Goal: Task Accomplishment & Management: Manage account settings

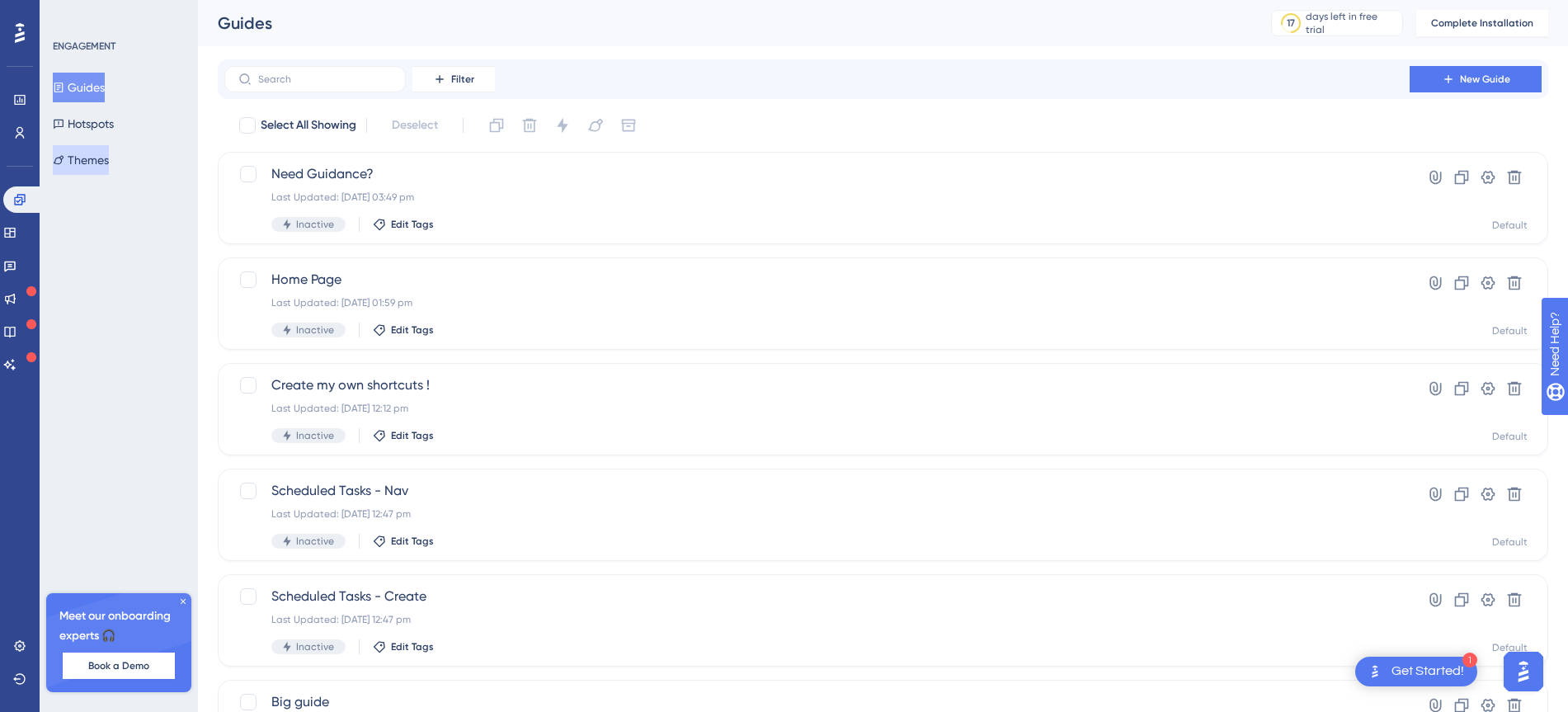
click at [86, 159] on button "Themes" at bounding box center [80, 160] width 56 height 30
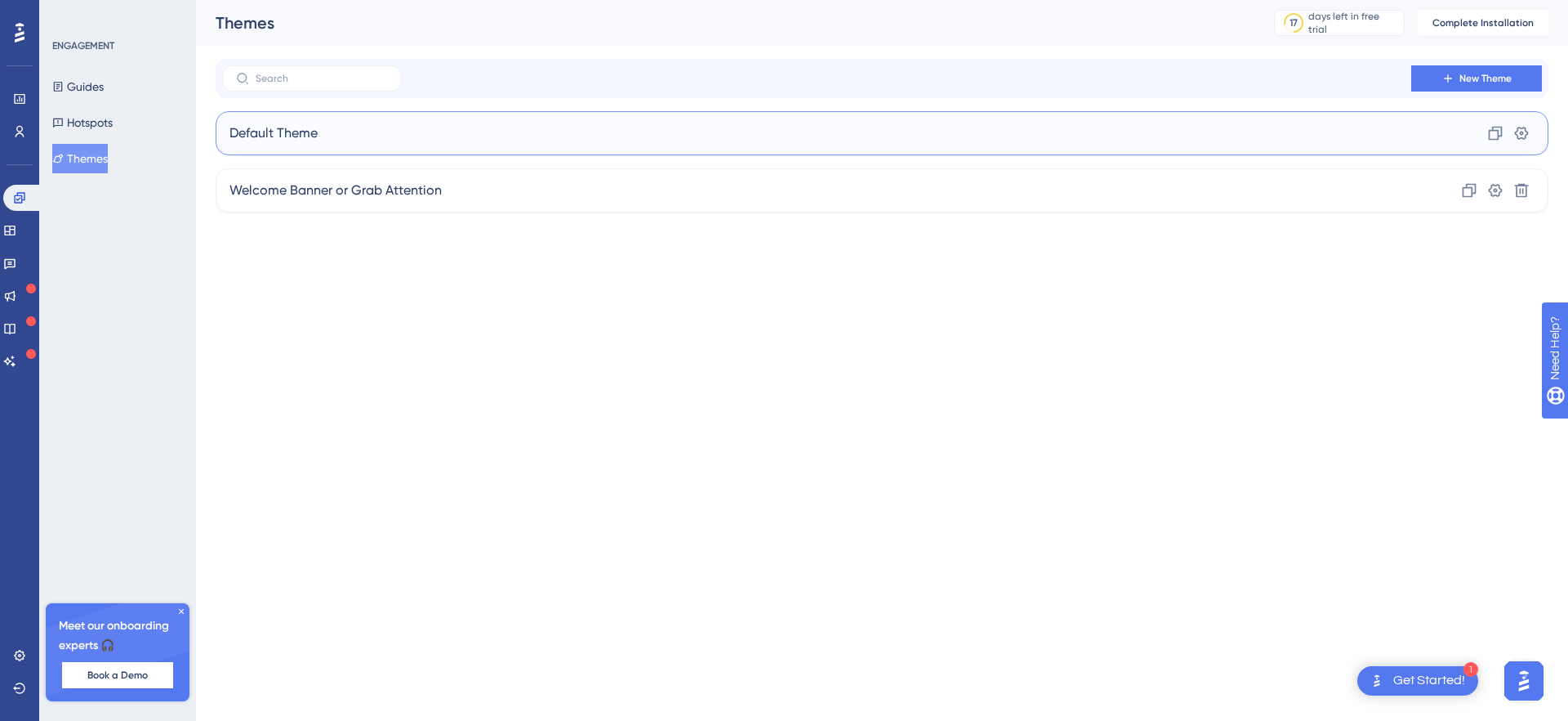
click at [515, 124] on div "Default Theme Clone Settings" at bounding box center [882, 133] width 1333 height 44
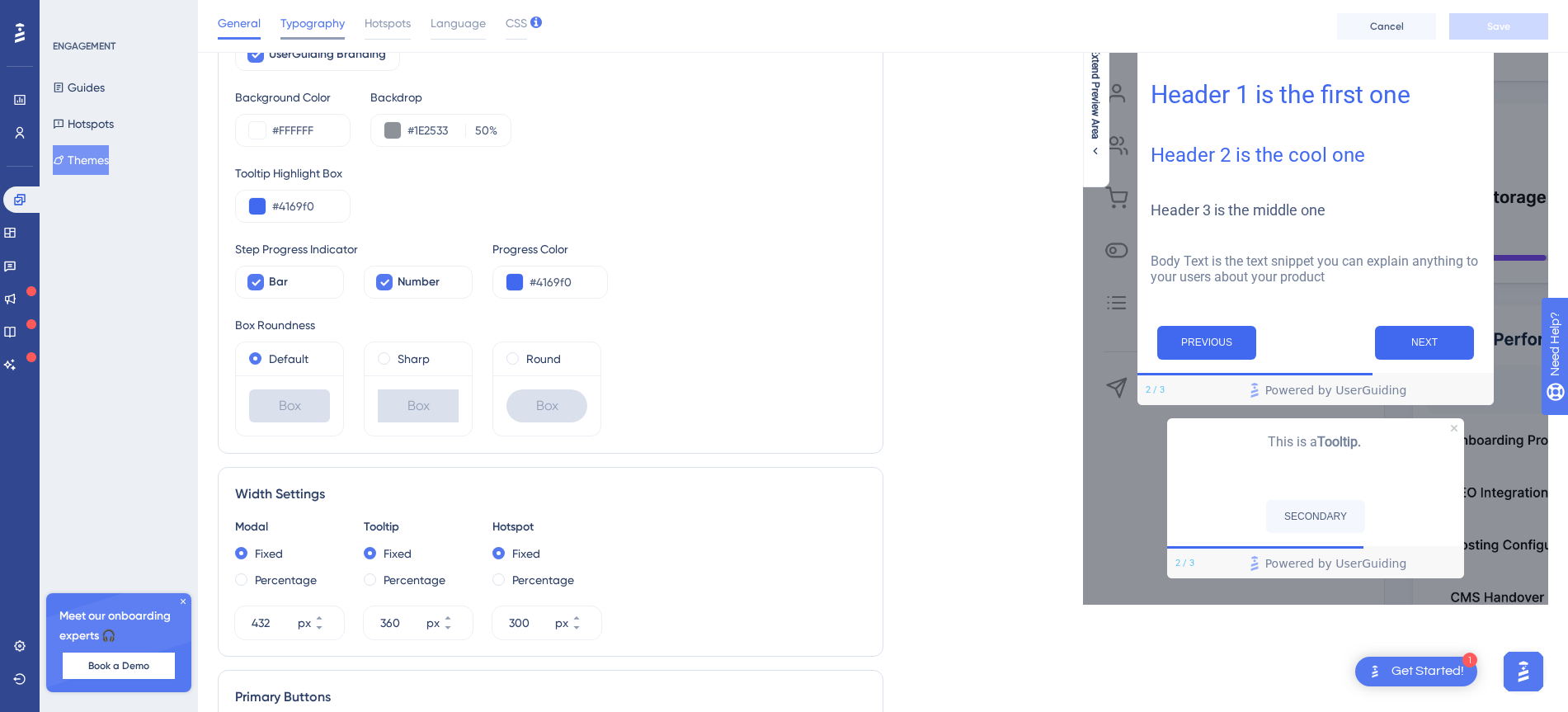
click at [306, 18] on span "Typography" at bounding box center [312, 22] width 65 height 20
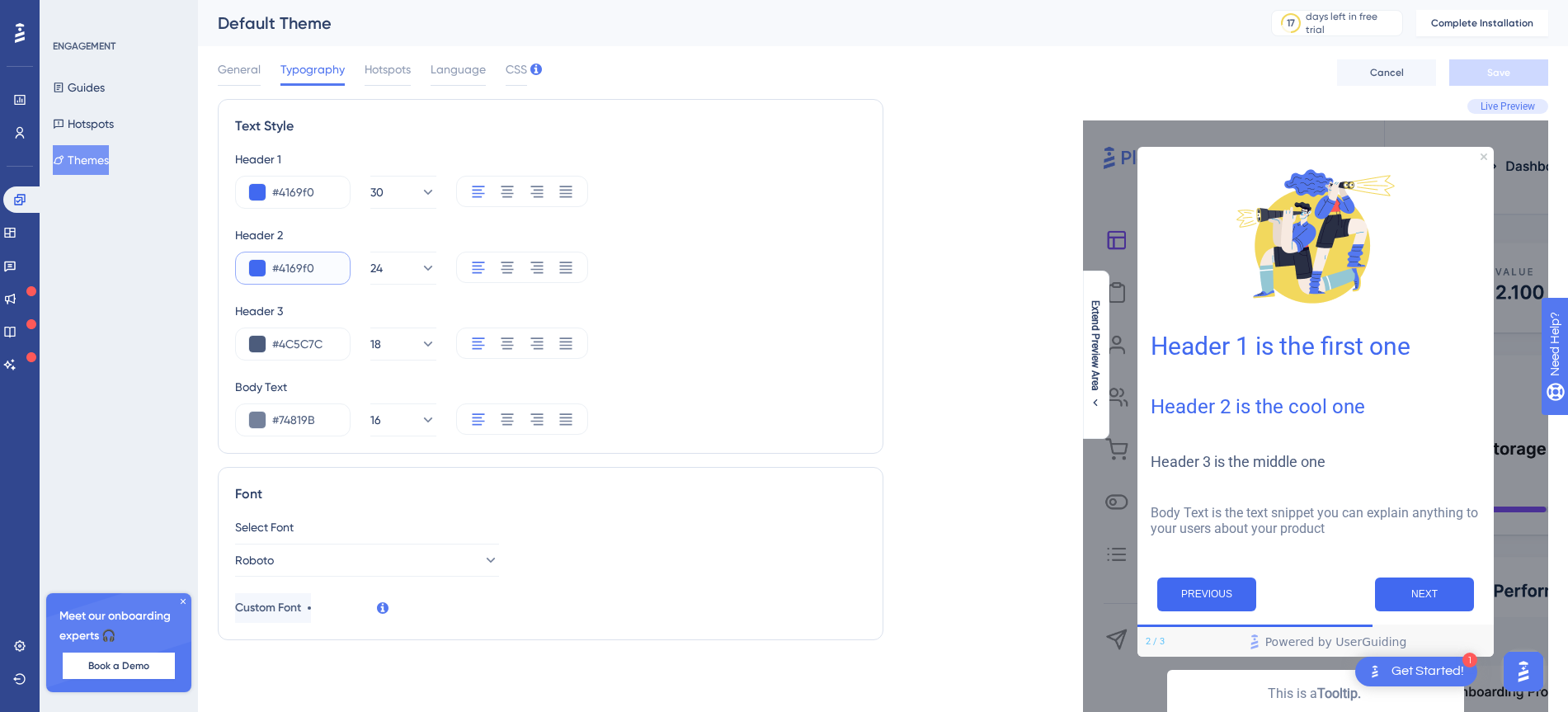
click at [303, 263] on input "#4169f0" at bounding box center [304, 268] width 65 height 20
click at [258, 267] on button at bounding box center [257, 269] width 17 height 17
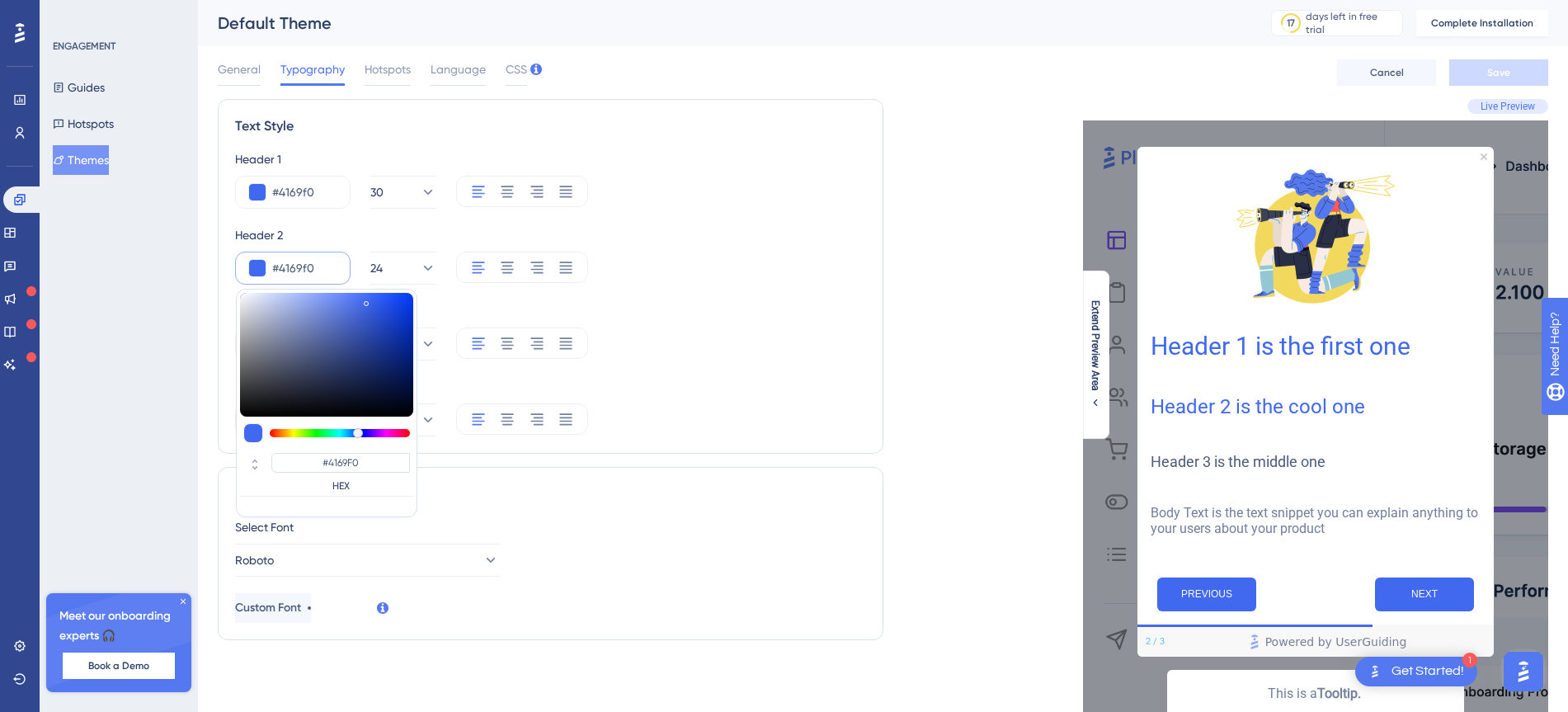
click at [744, 262] on div "#4169f0 #4169F0 HEX 24" at bounding box center [550, 268] width 632 height 33
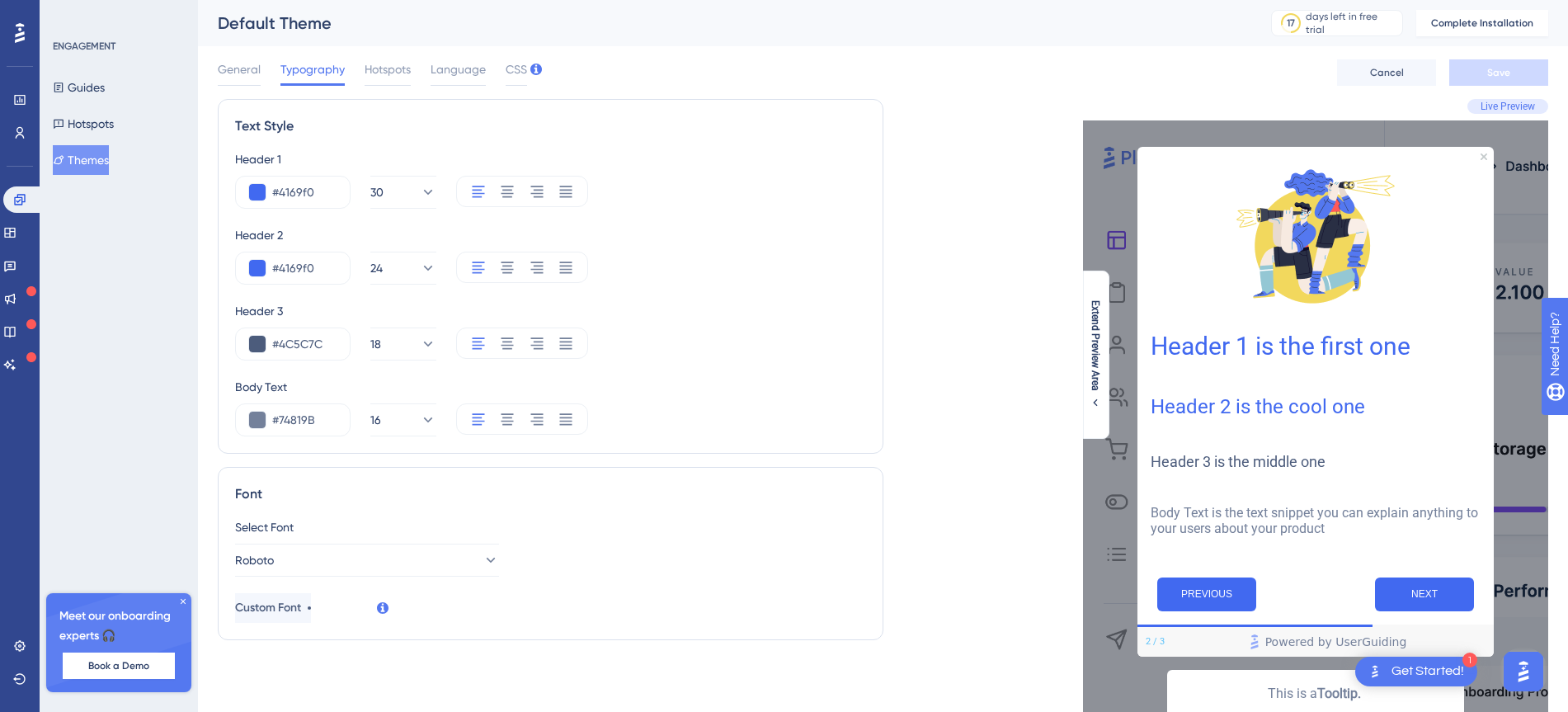
drag, startPoint x: 370, startPoint y: 69, endPoint x: 332, endPoint y: 69, distance: 38.0
click at [371, 68] on span "Hotspots" at bounding box center [387, 68] width 46 height 20
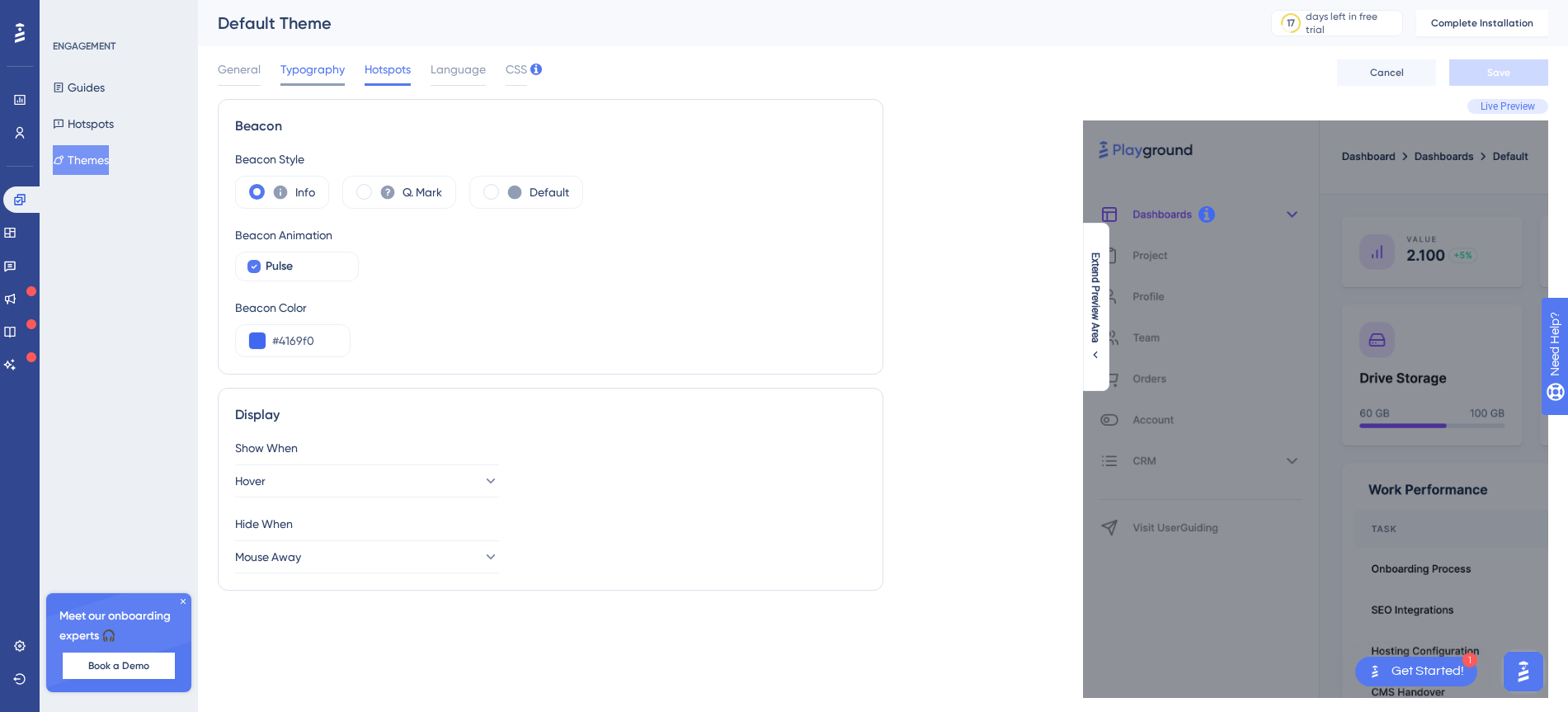
click at [313, 69] on span "Typography" at bounding box center [312, 68] width 65 height 20
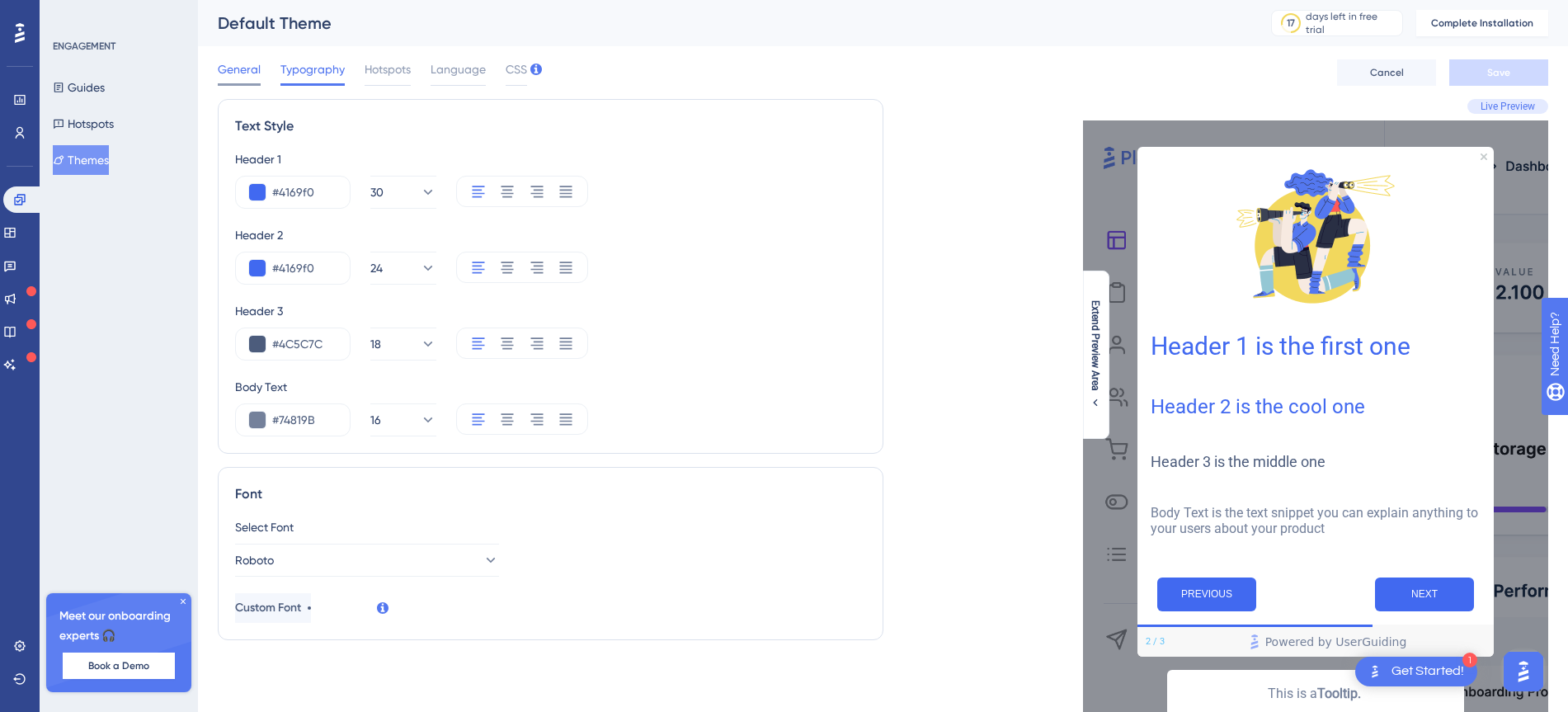
click at [252, 72] on span "General" at bounding box center [240, 68] width 43 height 20
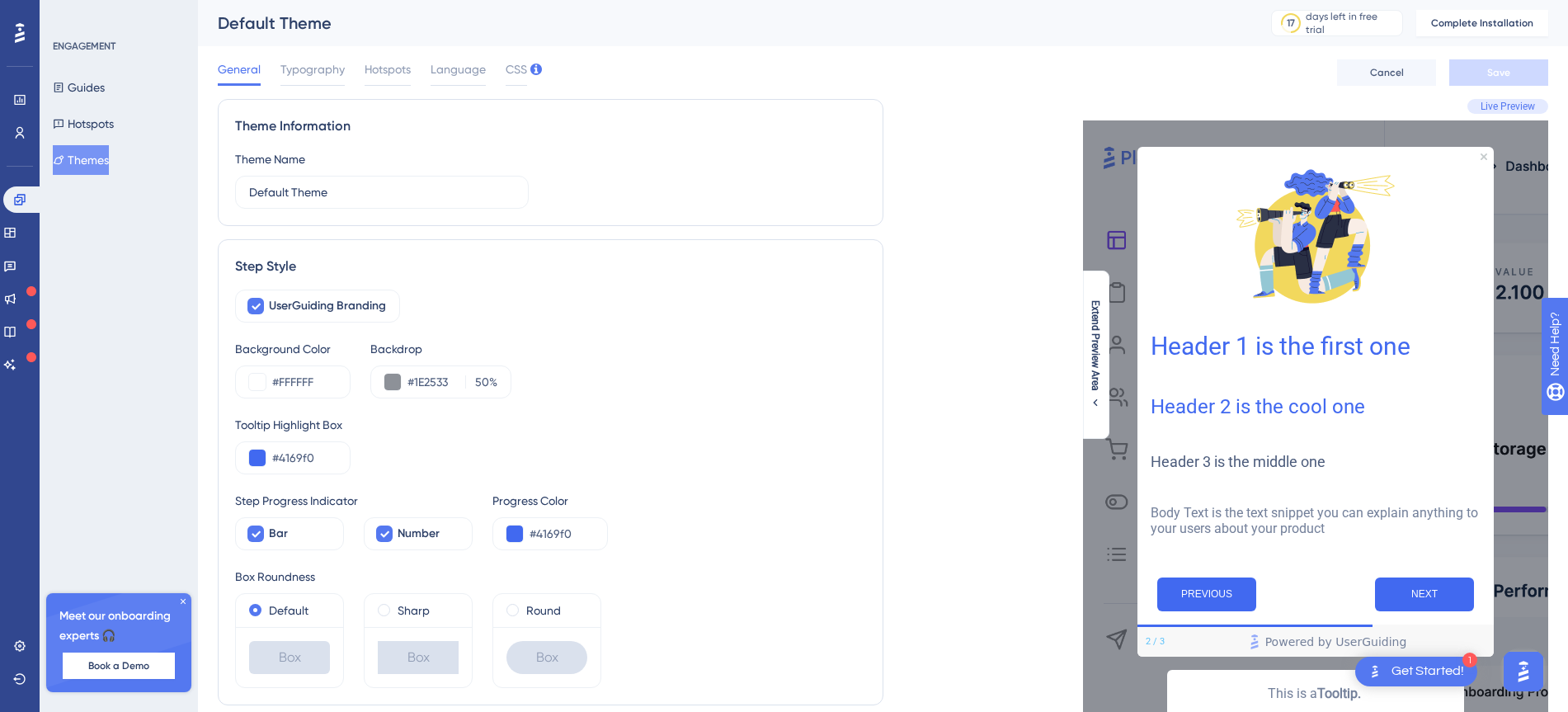
drag, startPoint x: 970, startPoint y: 178, endPoint x: 614, endPoint y: 175, distance: 356.0
click at [1443, 666] on div "Get Started!" at bounding box center [1428, 671] width 73 height 18
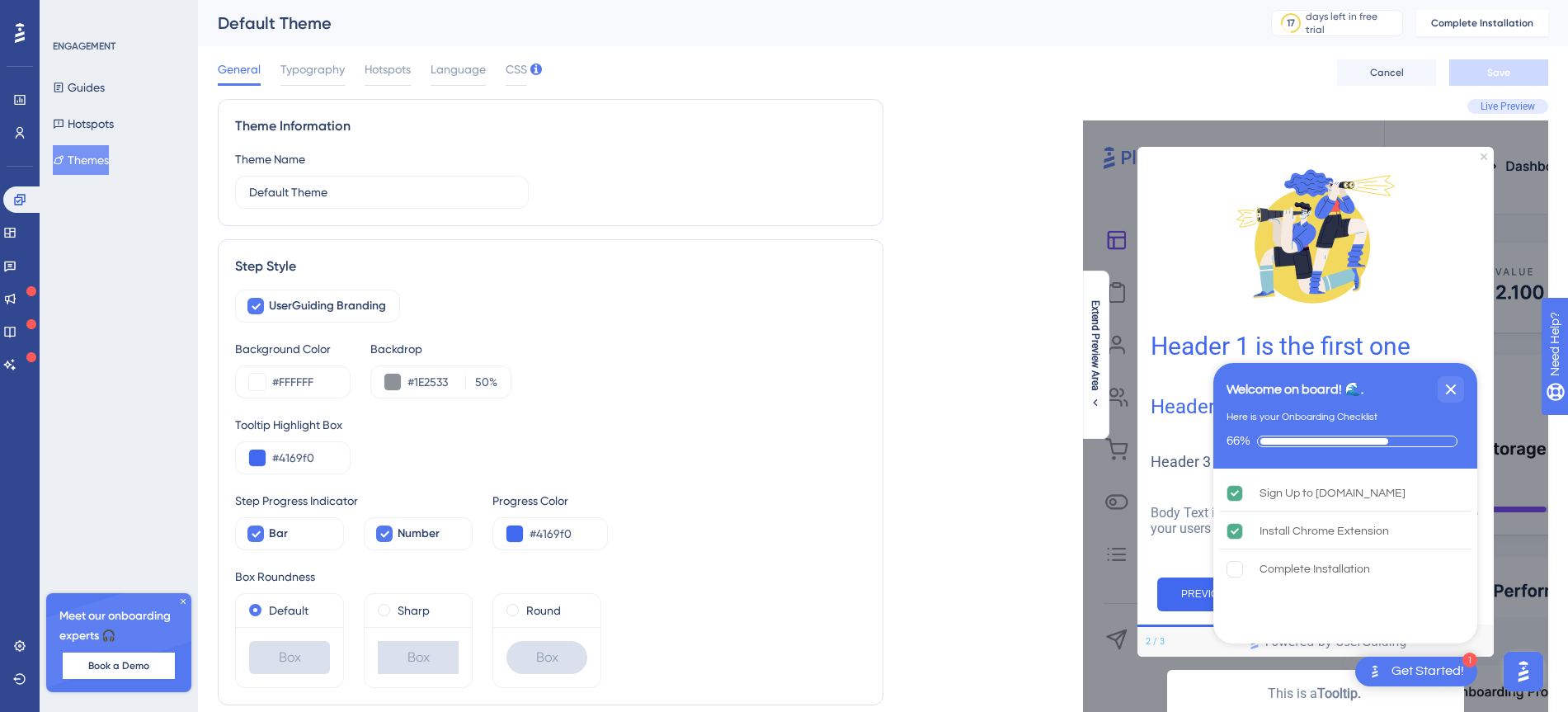
click at [1443, 666] on div "Get Started!" at bounding box center [1428, 671] width 73 height 18
